Goal: Information Seeking & Learning: Learn about a topic

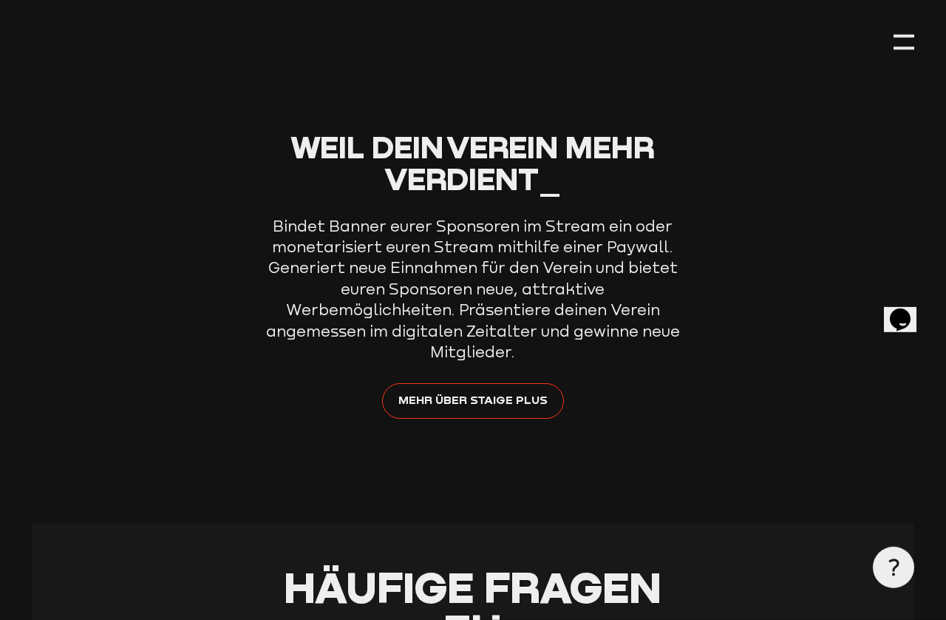
scroll to position [5057, 0]
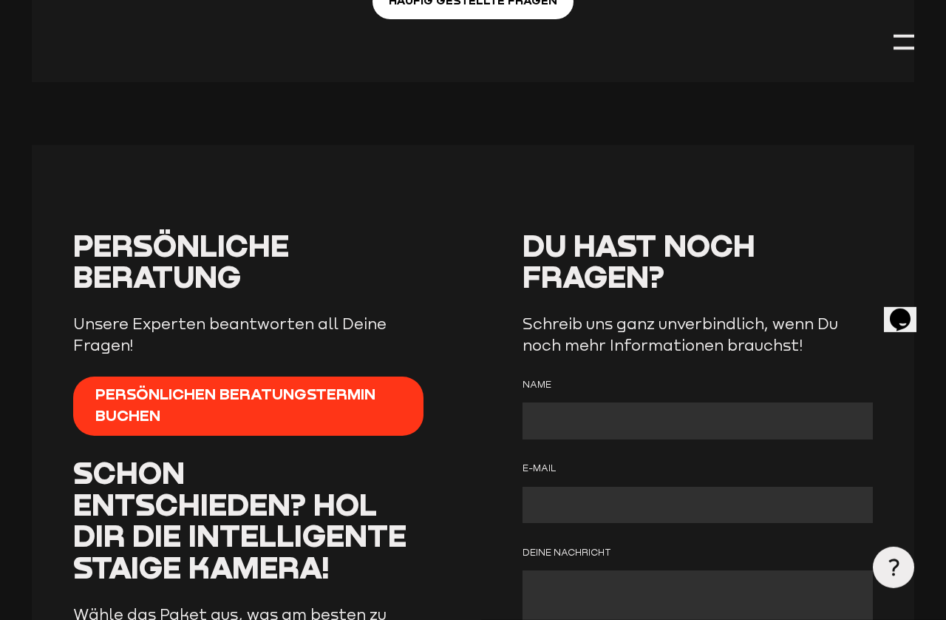
click at [903, 50] on div at bounding box center [904, 48] width 21 height 3
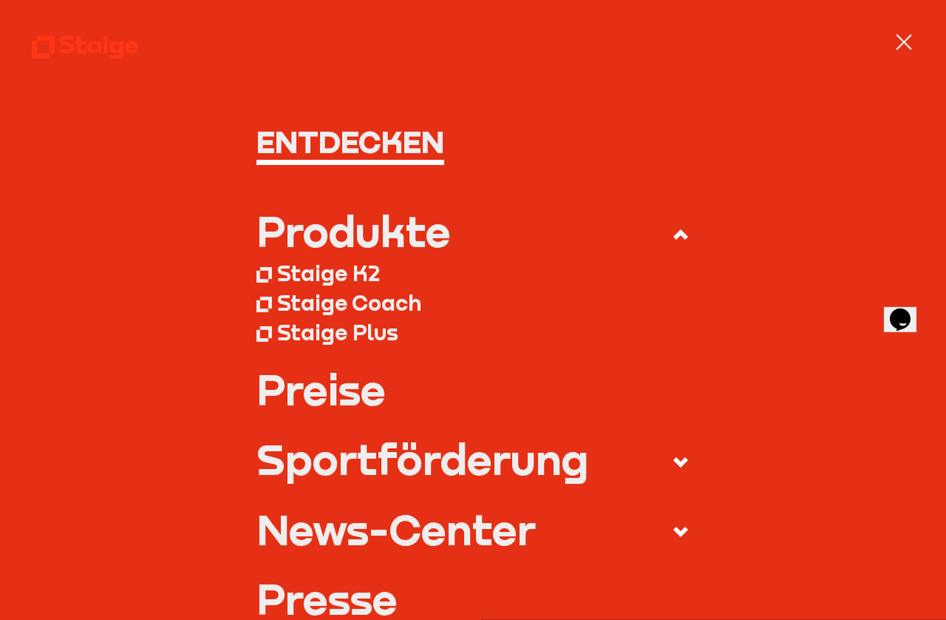
scroll to position [5970, 0]
click at [906, 46] on div at bounding box center [904, 42] width 21 height 21
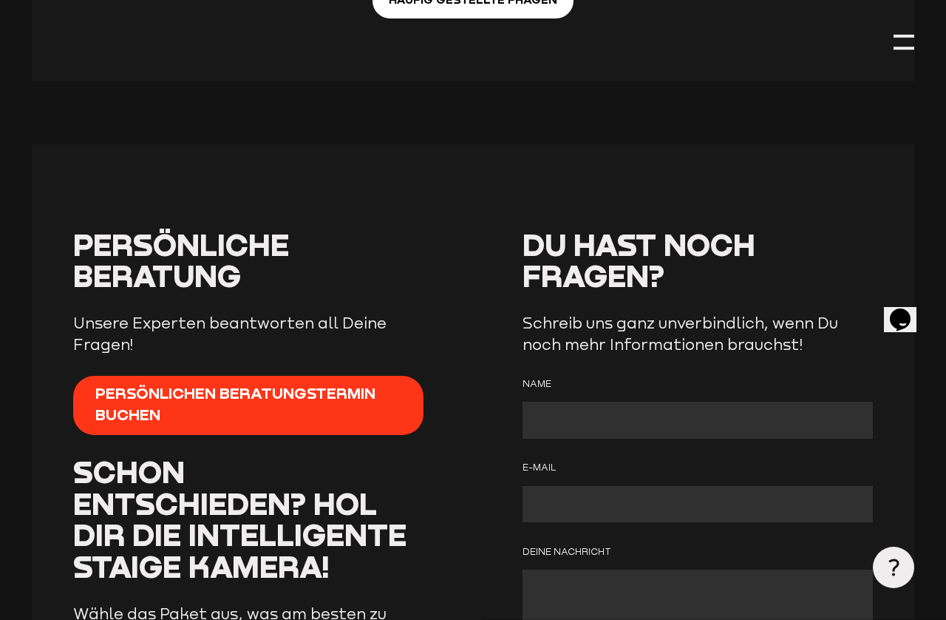
click at [914, 37] on div at bounding box center [904, 42] width 21 height 21
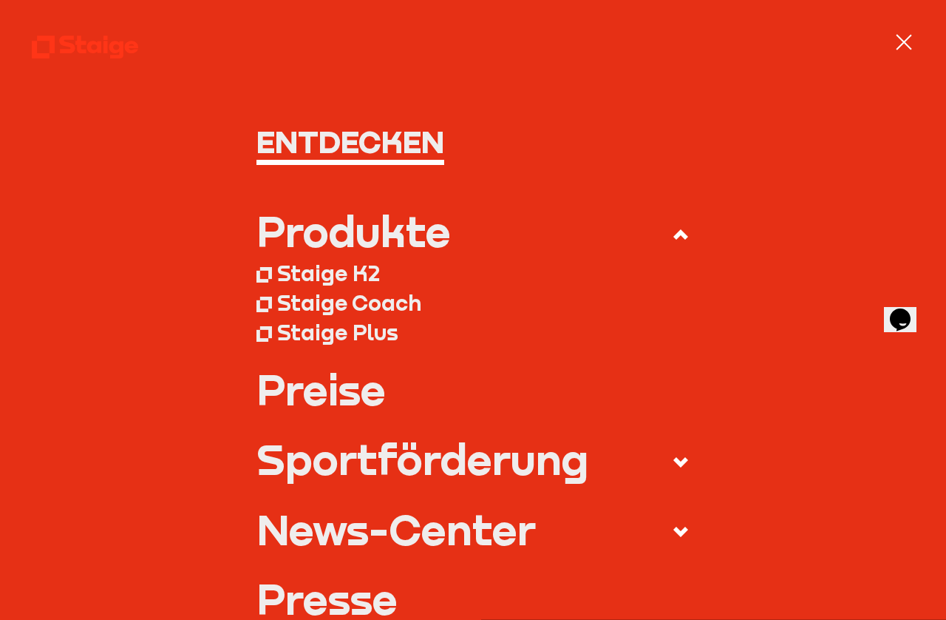
click at [443, 232] on div "Produkte" at bounding box center [354, 231] width 194 height 42
click at [0, 0] on input "Produkte" at bounding box center [0, 0] width 0 height 0
click at [373, 271] on div "Staige K2" at bounding box center [328, 273] width 103 height 27
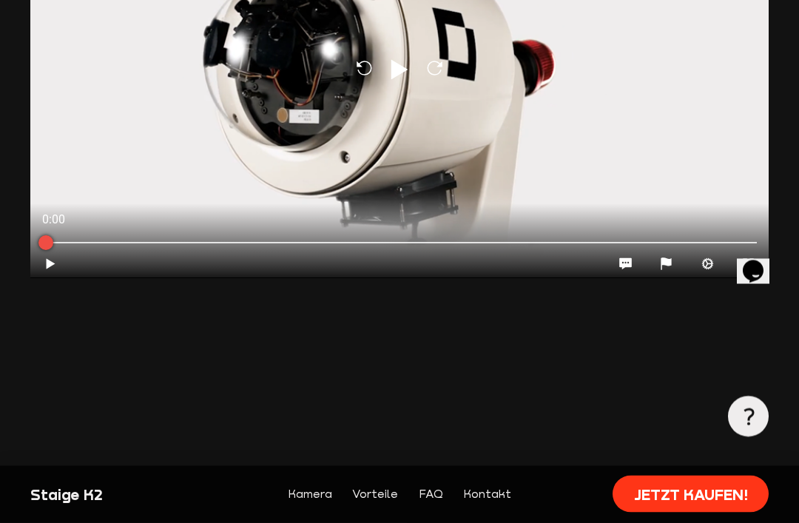
scroll to position [1298, 0]
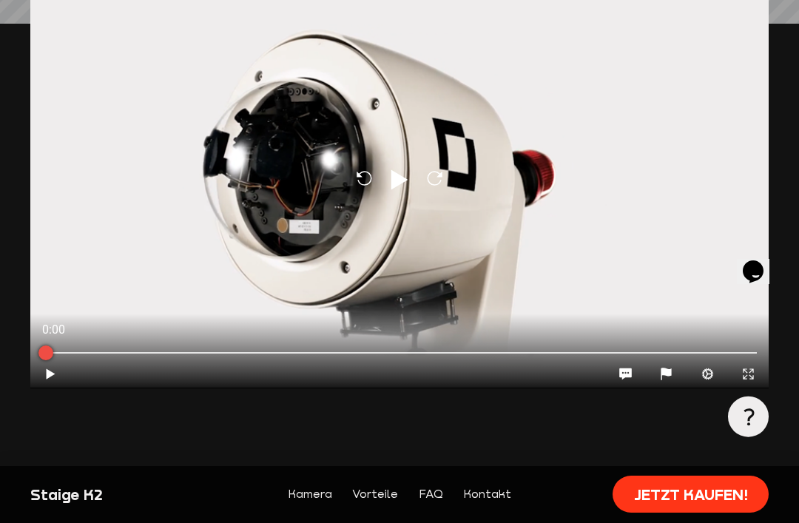
click at [41, 372] on button "Play" at bounding box center [50, 373] width 41 height 29
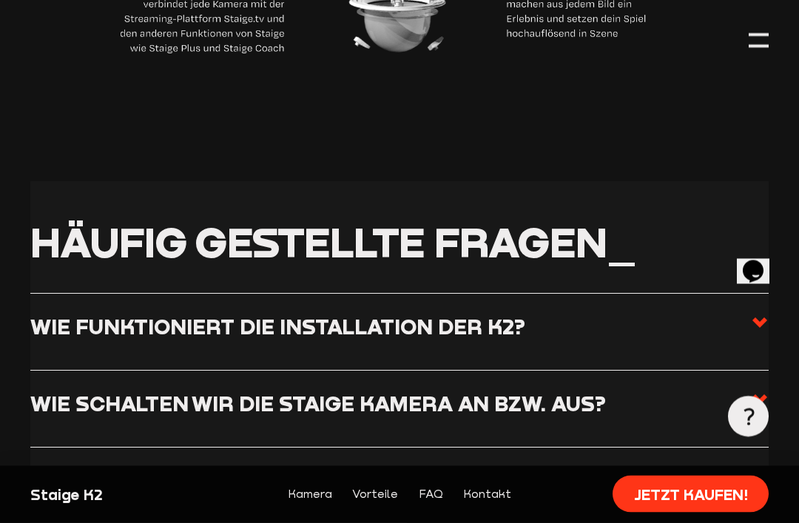
scroll to position [4965, 0]
click at [766, 314] on icon at bounding box center [760, 323] width 18 height 18
click at [0, 0] on input "Wie funktioniert die Installation der K2?" at bounding box center [0, 0] width 0 height 0
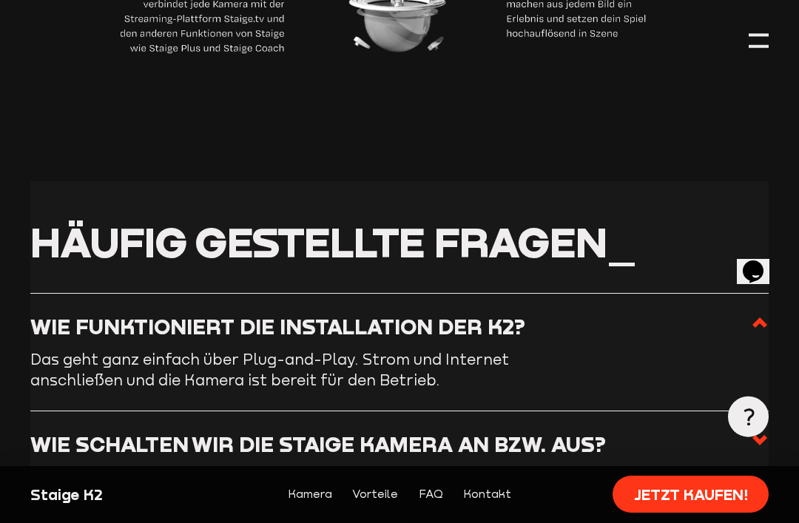
click at [753, 317] on use at bounding box center [759, 322] width 15 height 10
click at [0, 0] on input "Wie funktioniert die Installation der K2?" at bounding box center [0, 0] width 0 height 0
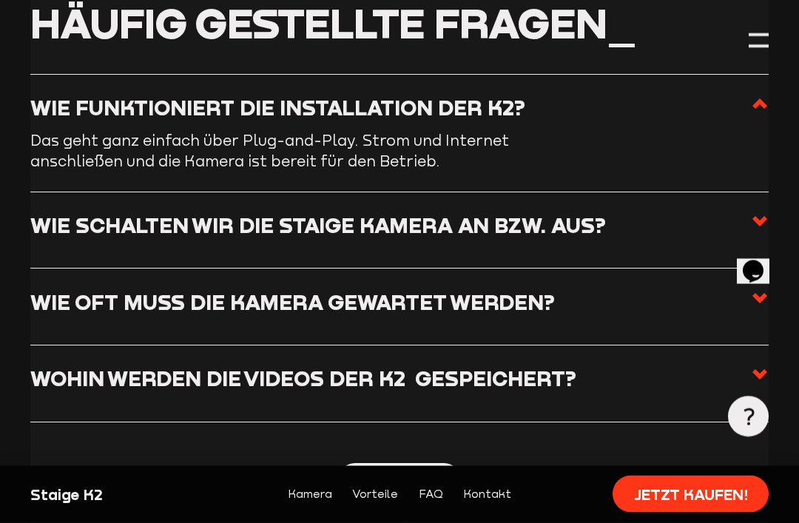
scroll to position [5184, 0]
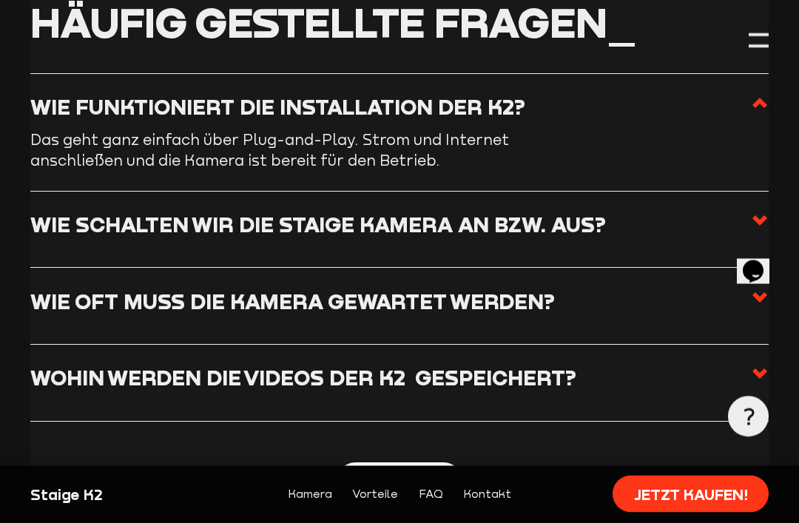
click at [759, 216] on use at bounding box center [759, 221] width 15 height 10
click at [0, 0] on input "Wie schalten wir die Staige Kamera an bzw. aus?" at bounding box center [0, 0] width 0 height 0
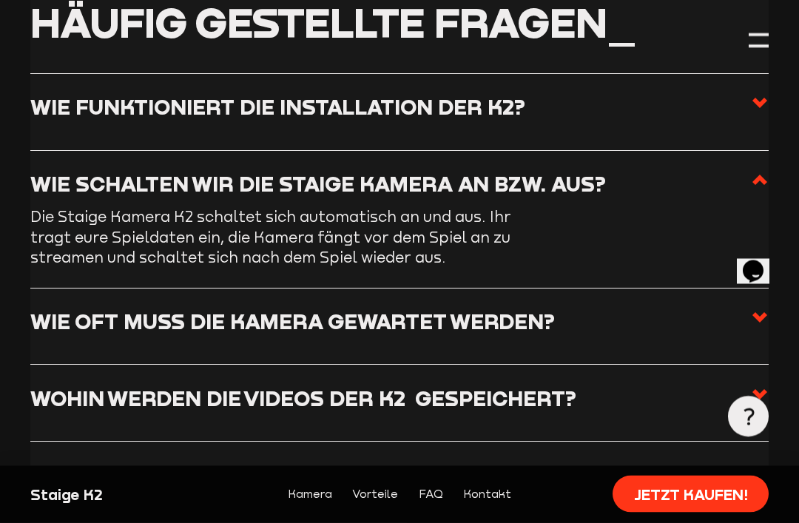
scroll to position [5185, 0]
click at [743, 308] on label "Wie oft muss die Kamera gewartet werden?" at bounding box center [399, 325] width 738 height 35
click at [0, 0] on input "Wie oft muss die Kamera gewartet werden?" at bounding box center [0, 0] width 0 height 0
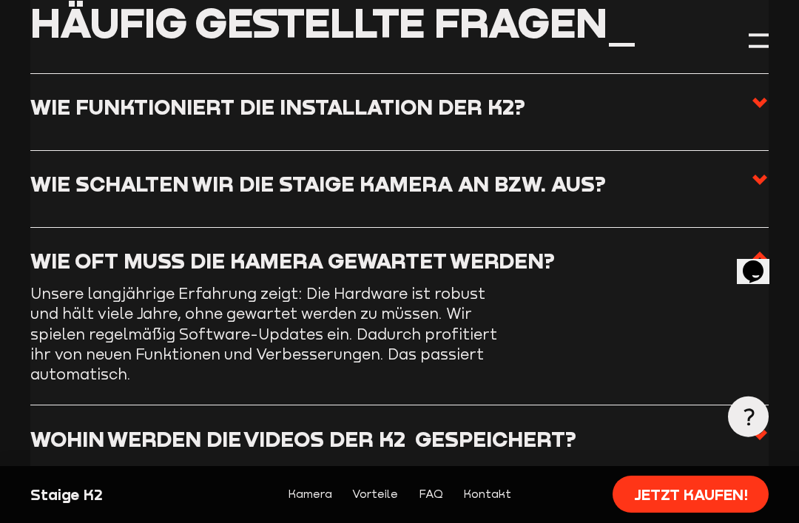
click at [734, 426] on label "Wohin werden die Videos der K2  gespeichert?" at bounding box center [399, 443] width 738 height 35
click at [0, 0] on input "Wohin werden die Videos der K2  gespeichert?" at bounding box center [0, 0] width 0 height 0
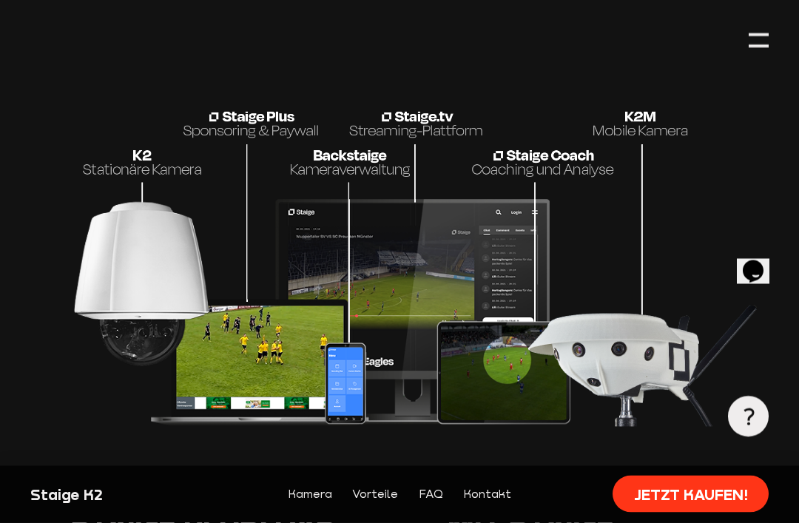
scroll to position [2905, 0]
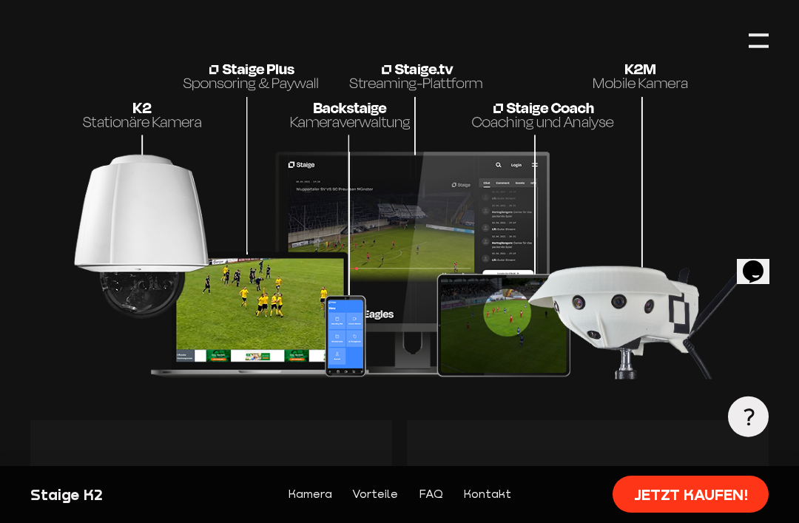
click at [539, 96] on img at bounding box center [399, 170] width 738 height 420
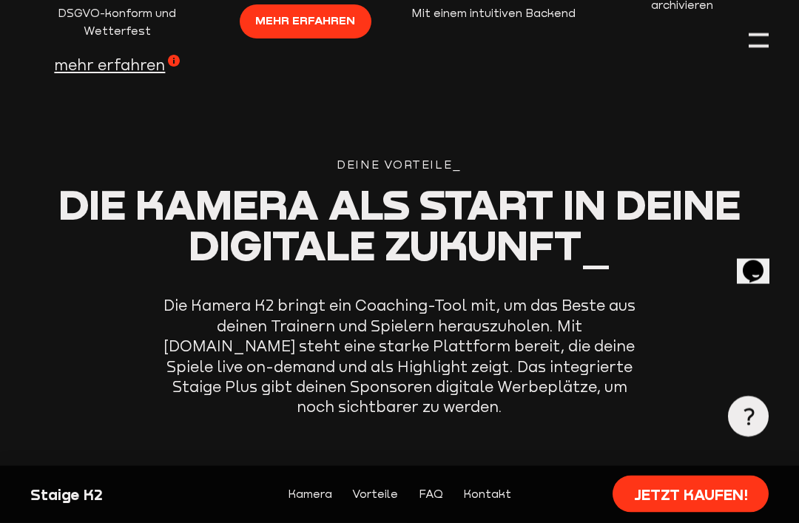
scroll to position [2228, 0]
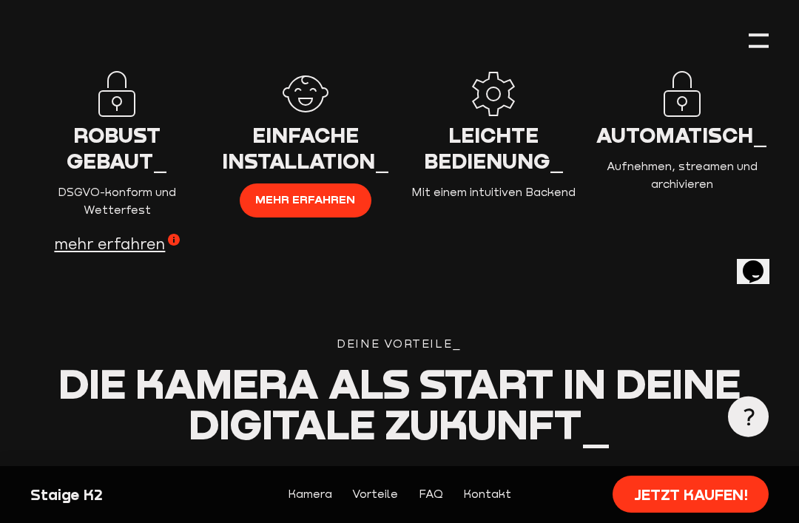
click at [759, 46] on div at bounding box center [758, 40] width 20 height 20
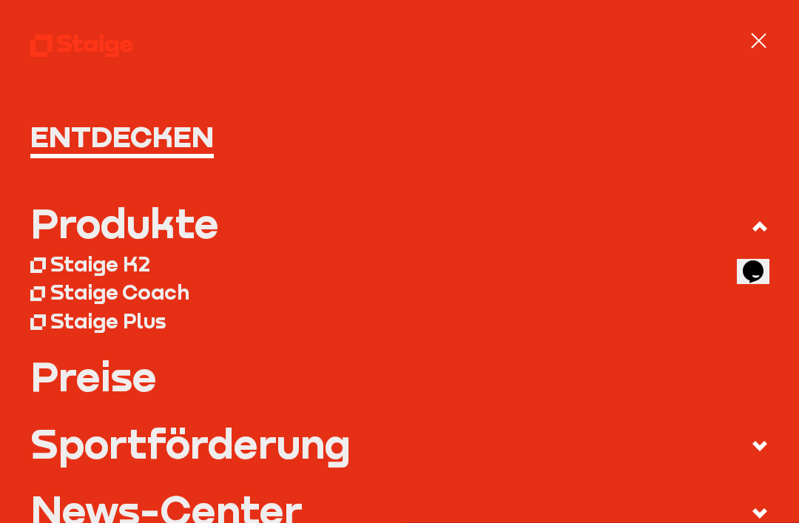
click at [169, 294] on div "Staige Coach" at bounding box center [119, 292] width 139 height 25
